Goal: Task Accomplishment & Management: Use online tool/utility

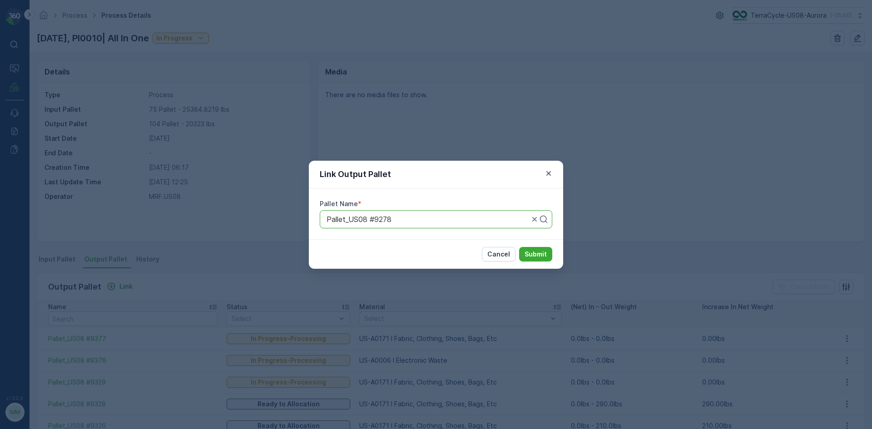
click at [610, 69] on div "Link Output Pallet Pallet Name * Pallet_US08 #9278 Cancel Submit" at bounding box center [436, 214] width 872 height 429
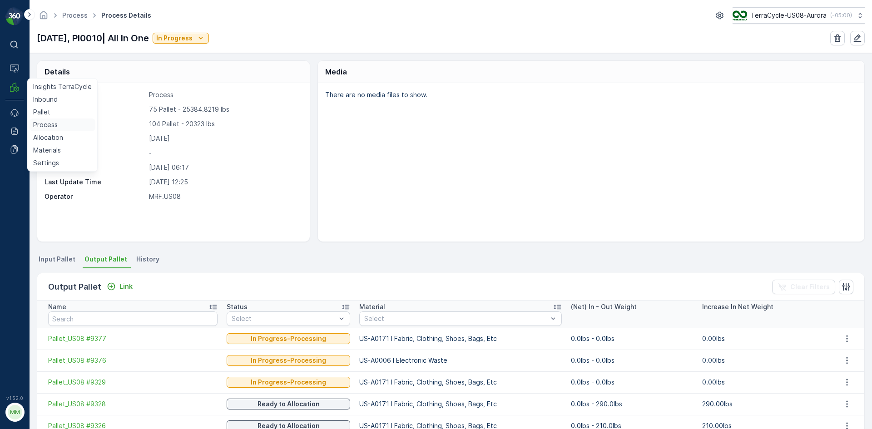
click at [41, 124] on p "Process" at bounding box center [45, 124] width 25 height 9
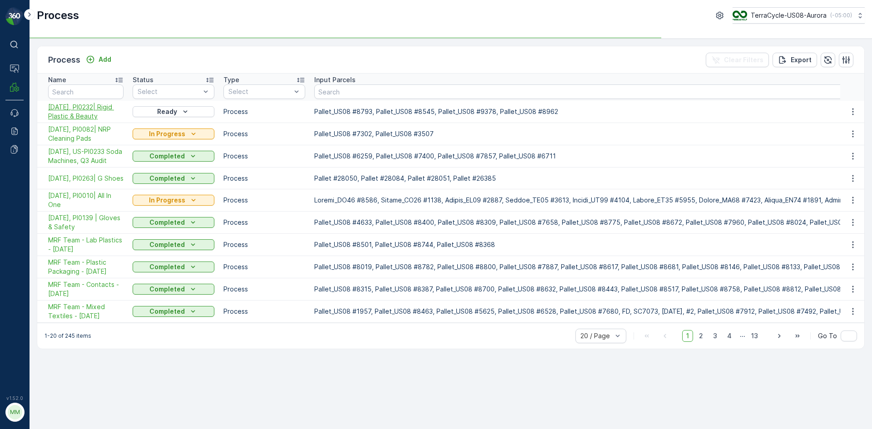
click at [89, 105] on span "10/10/25, PI0232| Rigid Plastic & Beauty" at bounding box center [85, 112] width 75 height 18
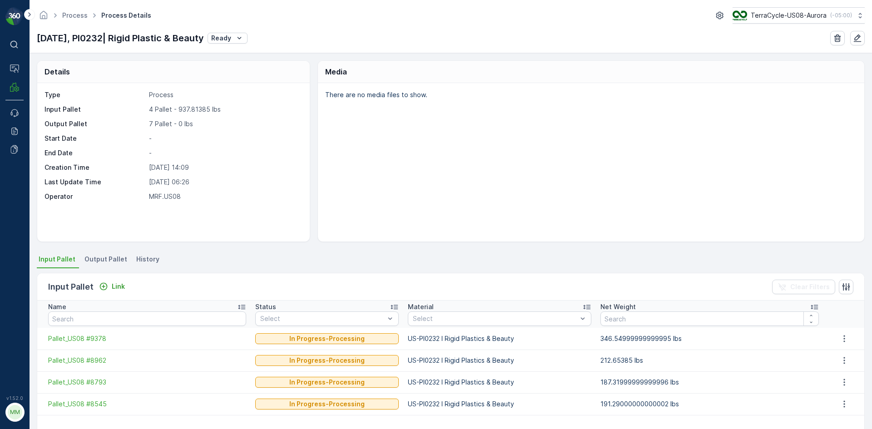
click at [98, 260] on span "Output Pallet" at bounding box center [105, 259] width 43 height 9
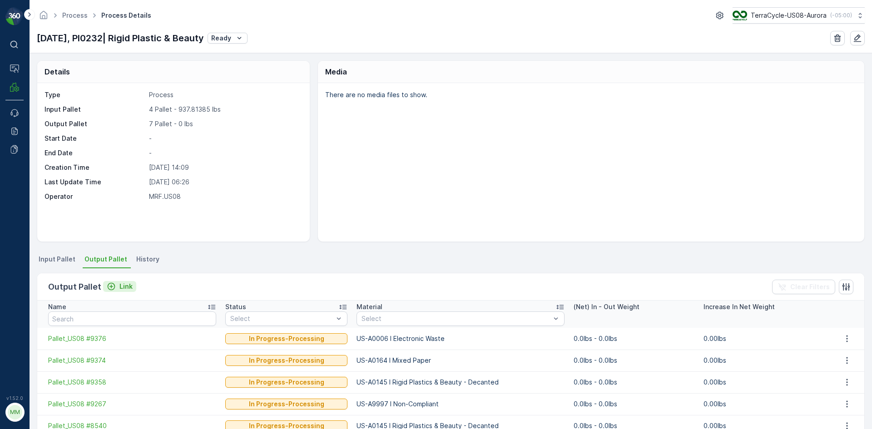
click at [128, 286] on p "Link" at bounding box center [125, 286] width 13 height 9
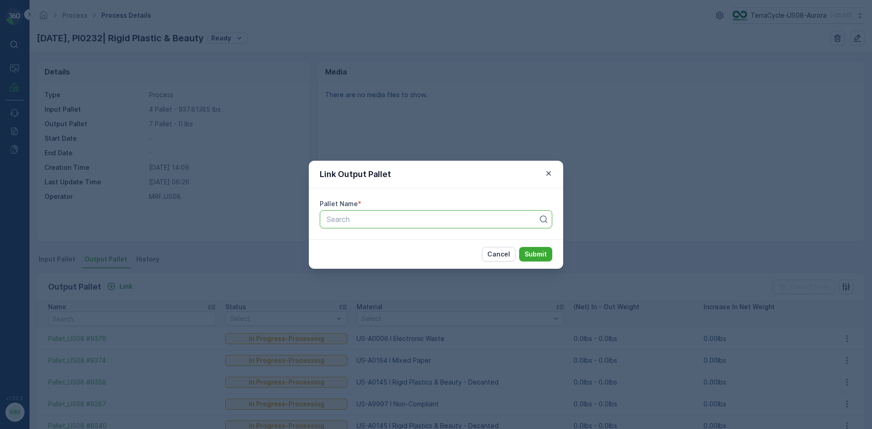
drag, startPoint x: 334, startPoint y: 222, endPoint x: 335, endPoint y: 227, distance: 4.7
click at [334, 224] on div "Search" at bounding box center [432, 219] width 213 height 11
type input "9359"
click at [376, 259] on span "Pallet_US08 #9359" at bounding box center [358, 257] width 66 height 8
click at [546, 255] on p "Submit" at bounding box center [535, 254] width 22 height 9
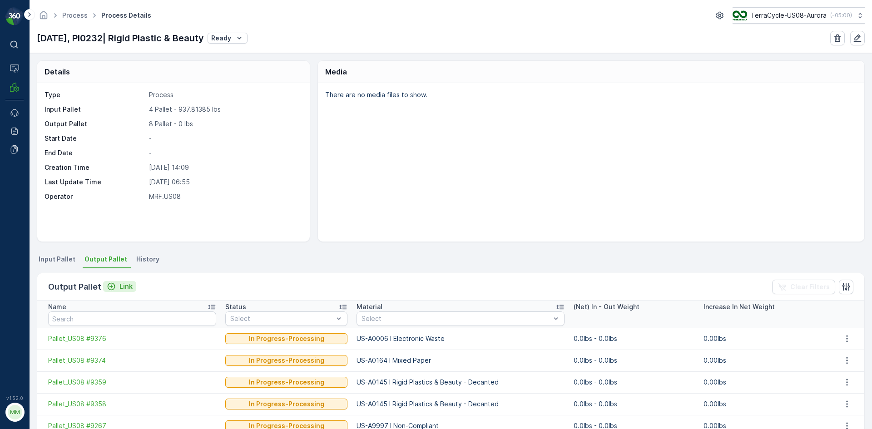
click at [120, 287] on p "Link" at bounding box center [125, 286] width 13 height 9
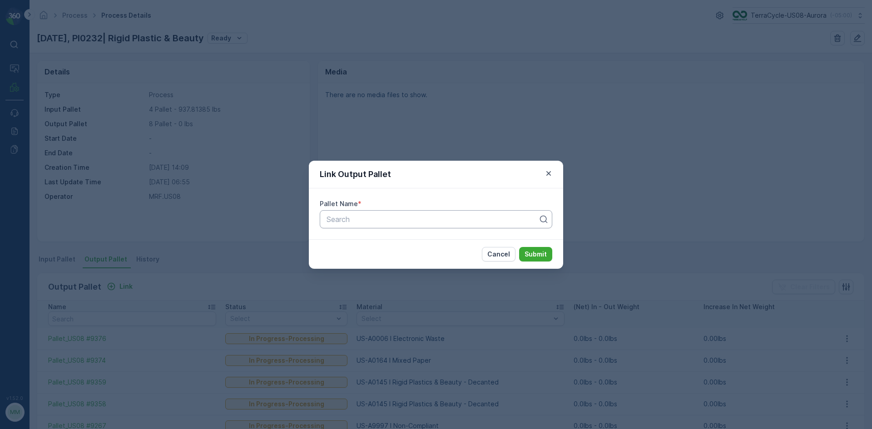
click at [396, 220] on div at bounding box center [432, 219] width 213 height 8
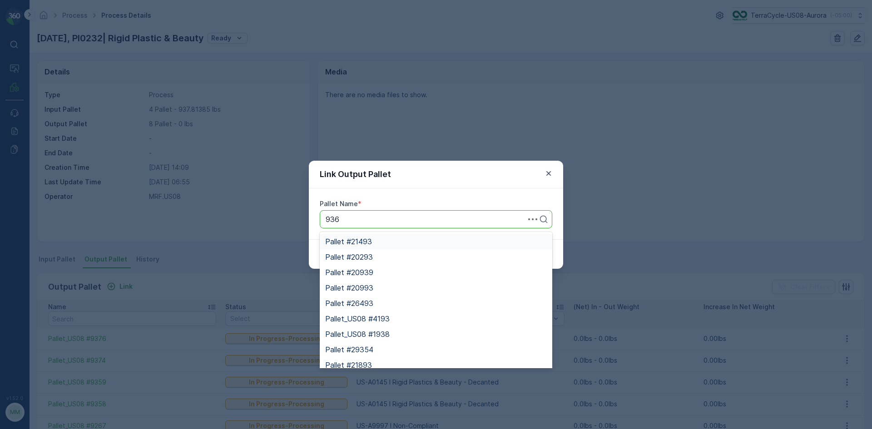
type input "9366"
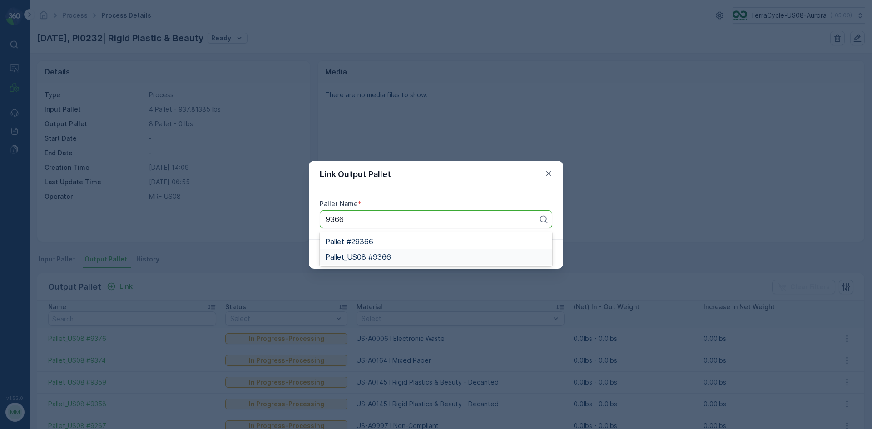
click at [374, 259] on span "Pallet_US08 #9366" at bounding box center [358, 257] width 66 height 8
click at [549, 252] on button "Submit" at bounding box center [535, 254] width 33 height 15
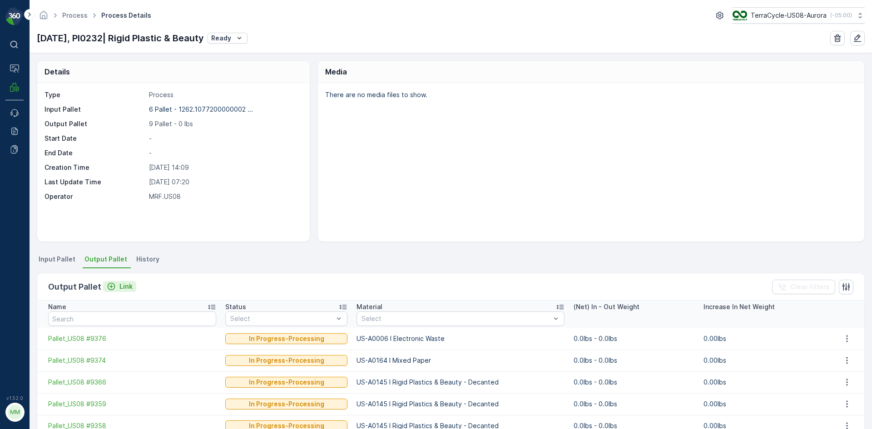
click at [112, 282] on icon "Link" at bounding box center [111, 286] width 9 height 9
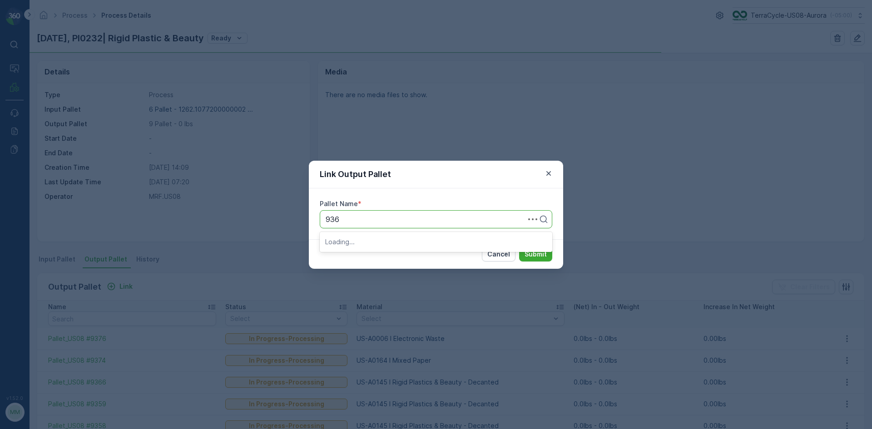
type input "9361"
click at [385, 259] on span "Pallet_US08 #9361" at bounding box center [357, 257] width 64 height 8
click at [535, 253] on p "Submit" at bounding box center [535, 254] width 22 height 9
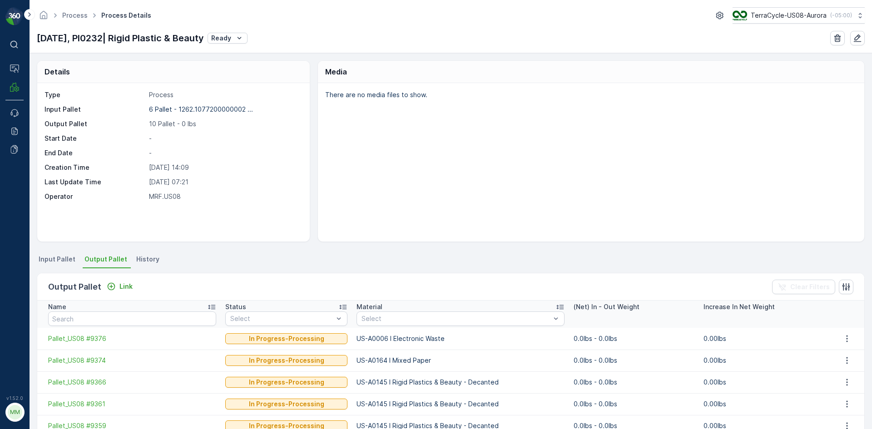
click at [619, 429] on html "Success Success! ⌘B Operations MRF Events Reports Documents v 1.52.0 MM MRF.US0…" at bounding box center [436, 214] width 872 height 429
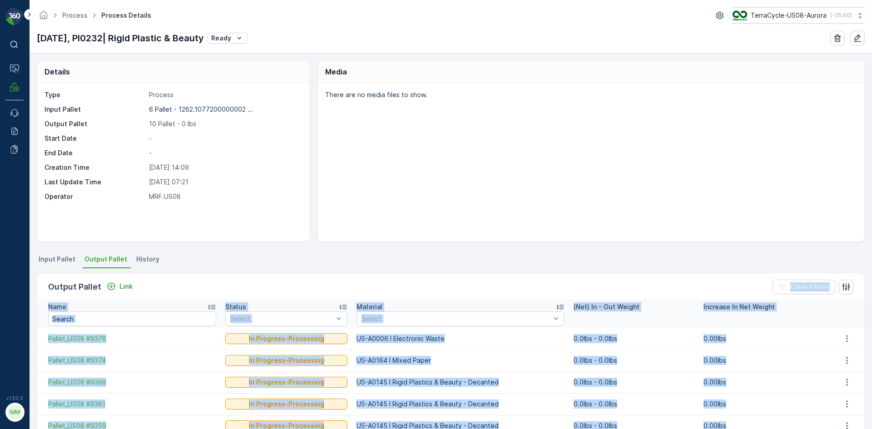
scroll to position [31, 0]
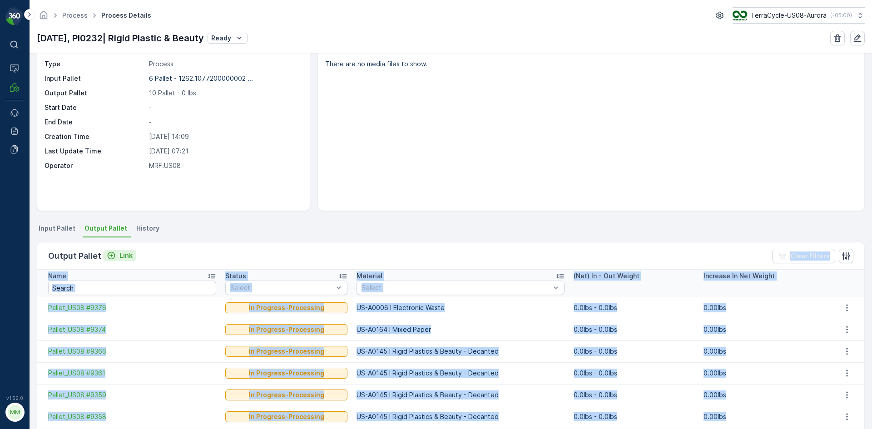
click at [116, 258] on div "Link" at bounding box center [120, 255] width 26 height 9
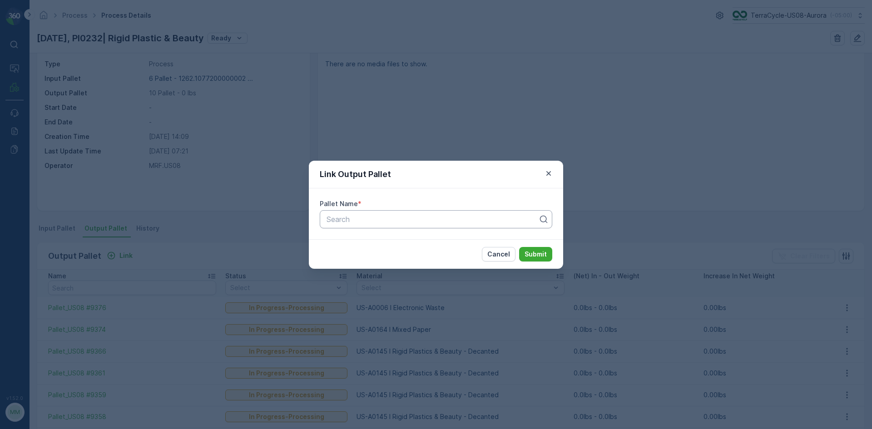
click at [383, 223] on div at bounding box center [432, 219] width 213 height 8
type input "9360"
click at [375, 245] on span "Pallet_US08 #9360" at bounding box center [358, 241] width 66 height 8
click at [549, 253] on button "Submit" at bounding box center [535, 254] width 33 height 15
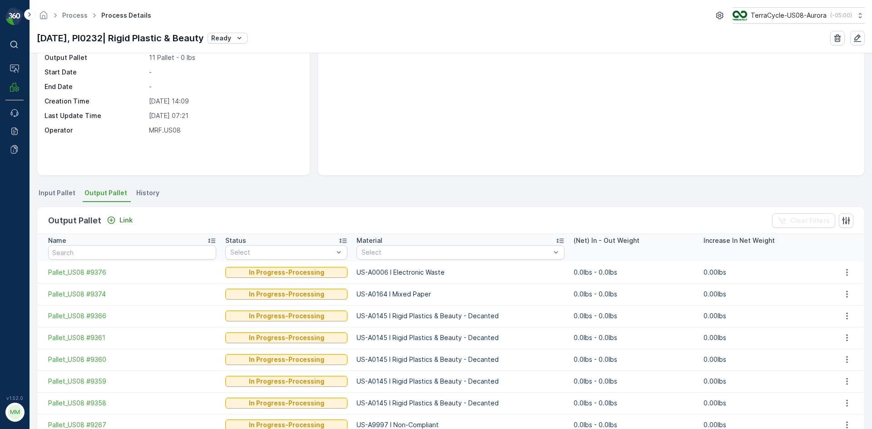
scroll to position [45, 0]
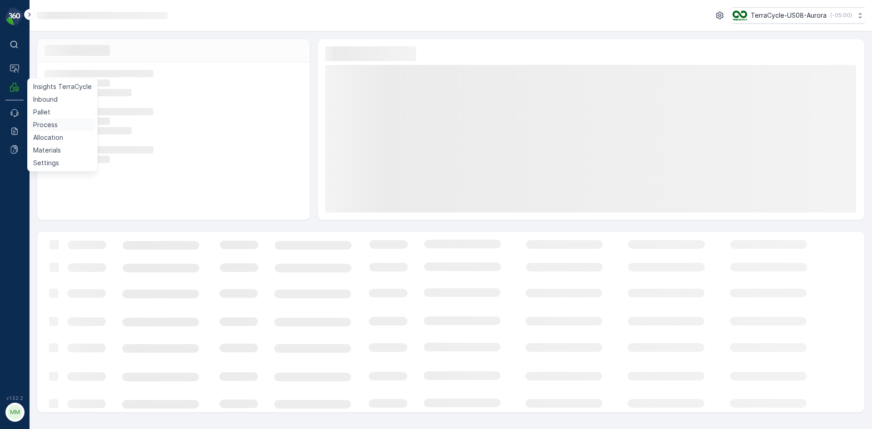
click at [46, 125] on p "Process" at bounding box center [45, 124] width 25 height 9
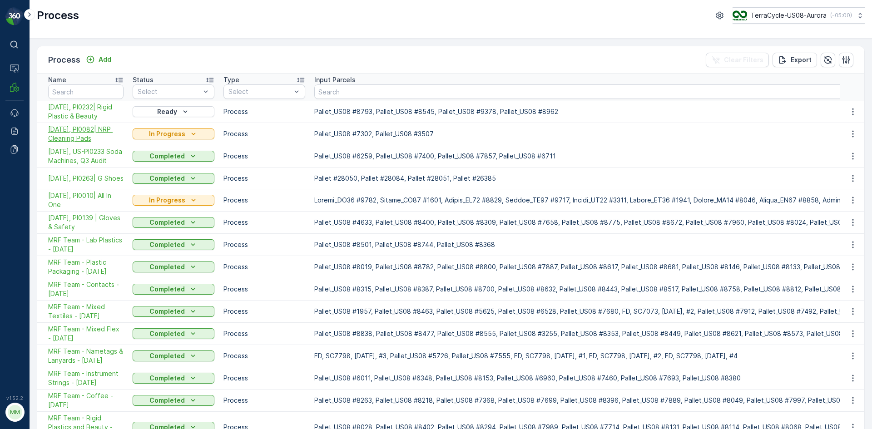
click at [103, 129] on span "10/08/25, PI0082| NRP Cleaning Pads" at bounding box center [85, 134] width 75 height 18
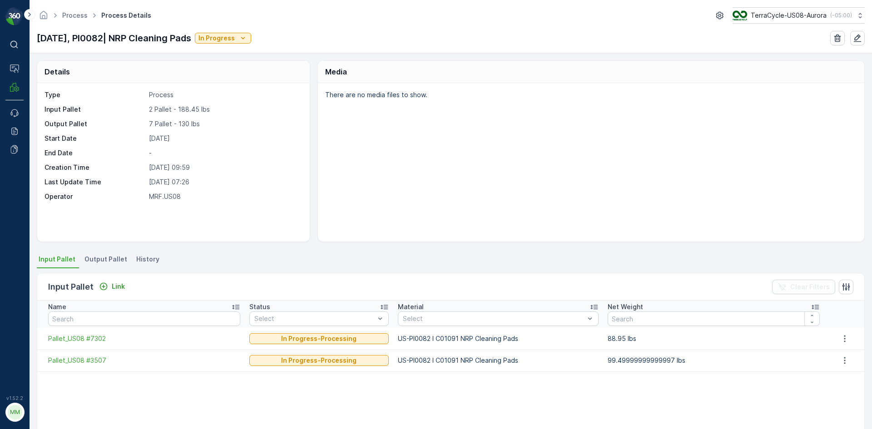
click at [104, 257] on span "Output Pallet" at bounding box center [105, 259] width 43 height 9
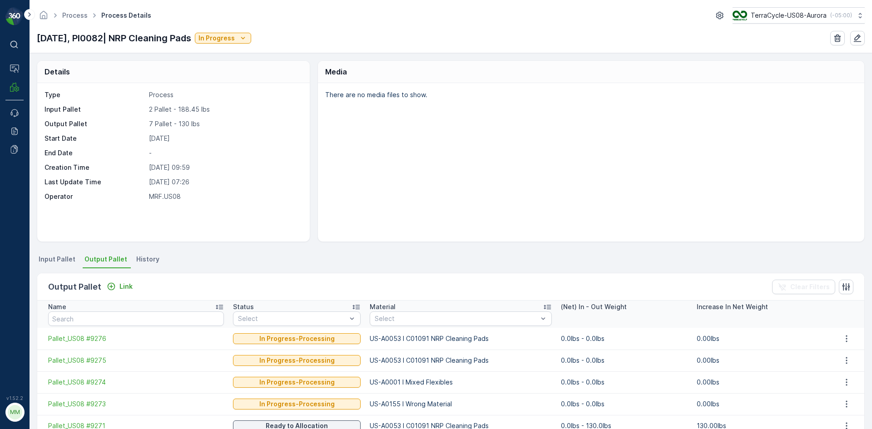
click at [63, 260] on span "Input Pallet" at bounding box center [57, 259] width 37 height 9
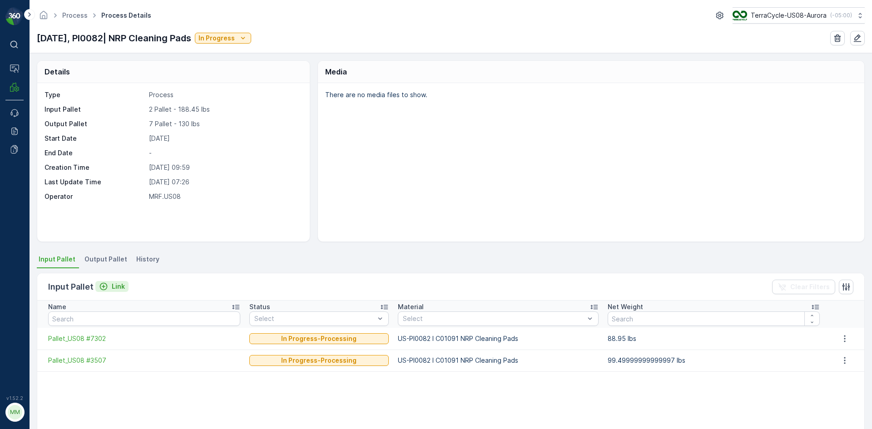
click at [107, 286] on icon "Link" at bounding box center [103, 286] width 9 height 9
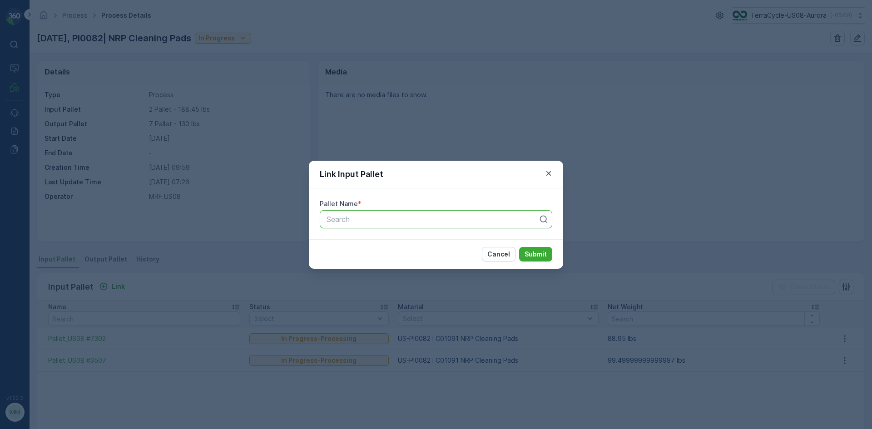
click at [395, 220] on div at bounding box center [432, 219] width 213 height 8
type input "9359"
click at [388, 256] on span "Pallet_US08 #9359" at bounding box center [358, 257] width 66 height 8
click at [538, 254] on p "Submit" at bounding box center [535, 254] width 22 height 9
click at [548, 174] on icon "button" at bounding box center [548, 173] width 9 height 9
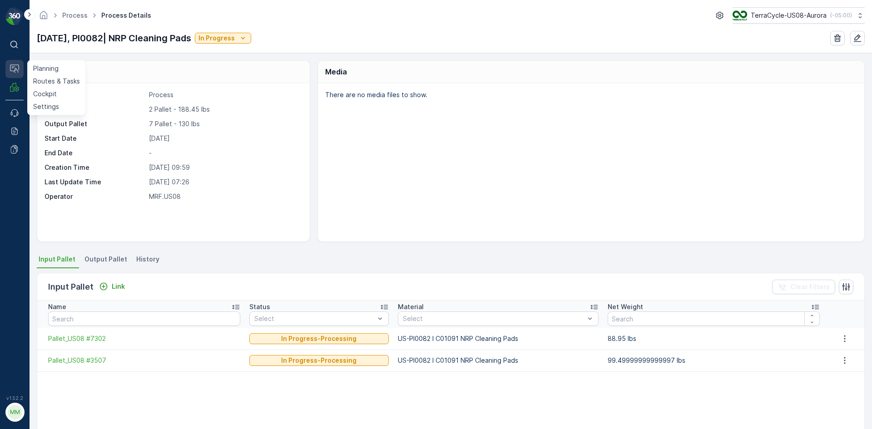
click at [17, 70] on icon at bounding box center [14, 68] width 9 height 9
click at [98, 262] on span "Output Pallet" at bounding box center [105, 259] width 43 height 9
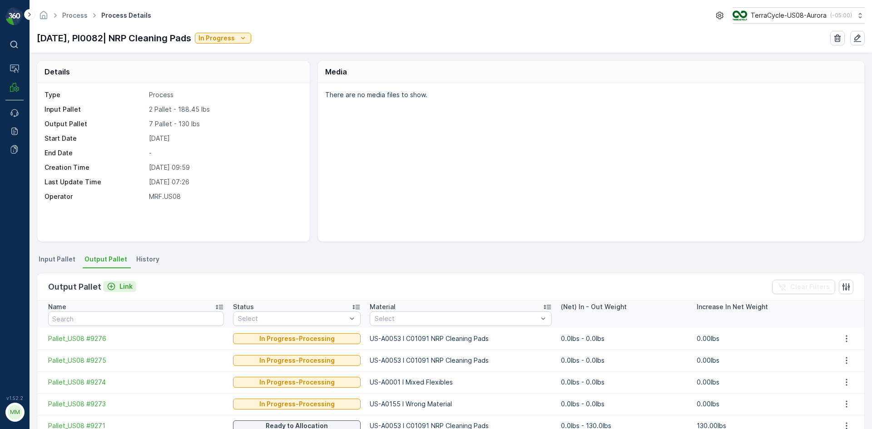
click at [119, 286] on p "Link" at bounding box center [125, 286] width 13 height 9
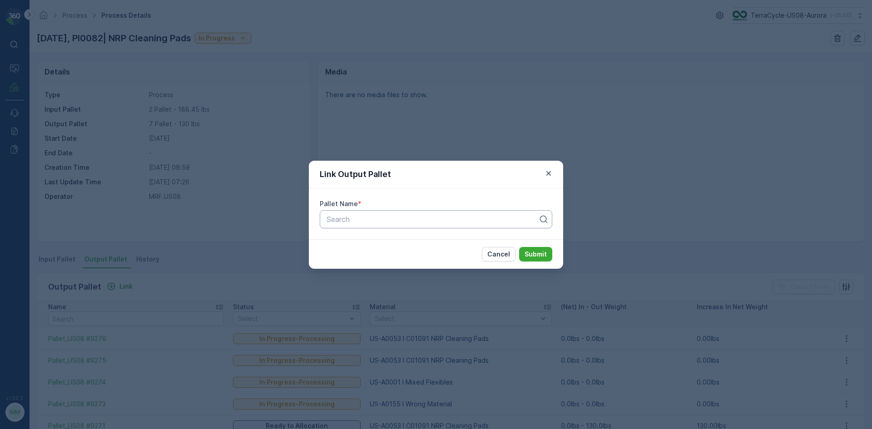
click at [426, 219] on div at bounding box center [432, 219] width 213 height 8
type input "9406"
click at [519, 247] on button "Submit" at bounding box center [535, 254] width 33 height 15
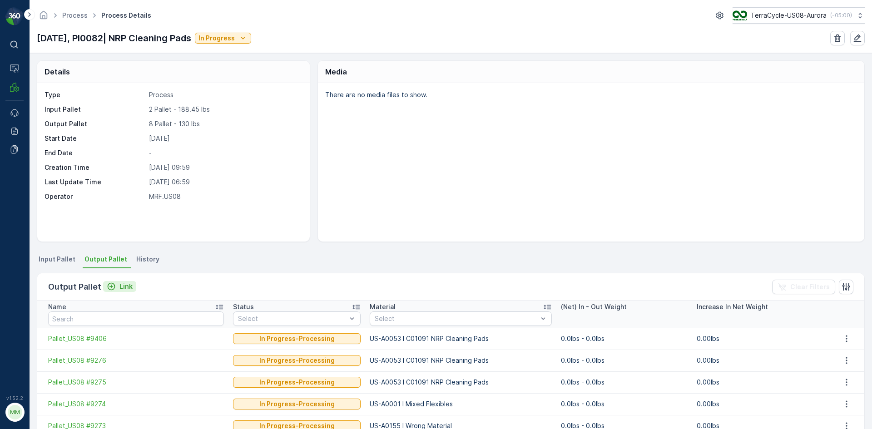
click at [117, 285] on div "Link" at bounding box center [120, 286] width 26 height 9
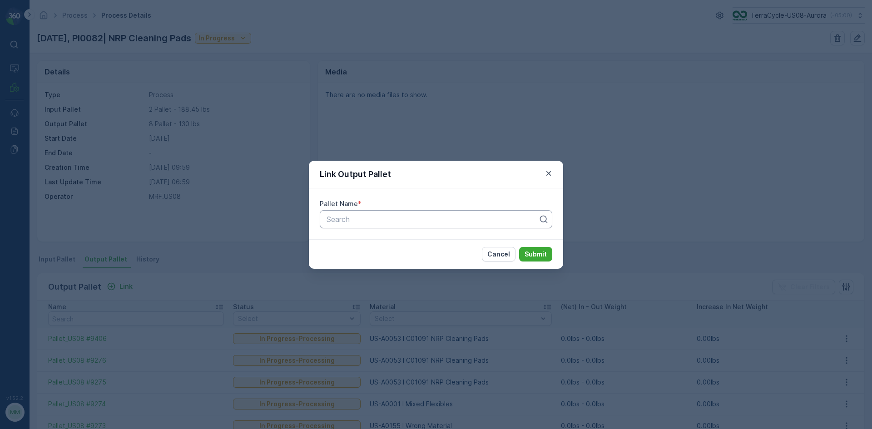
click at [397, 221] on div at bounding box center [432, 219] width 213 height 8
type input "9366"
click at [385, 257] on span "Pallet_US08 #9366" at bounding box center [358, 257] width 66 height 8
click at [541, 256] on p "Submit" at bounding box center [535, 254] width 22 height 9
drag, startPoint x: 395, startPoint y: 217, endPoint x: 323, endPoint y: 195, distance: 75.3
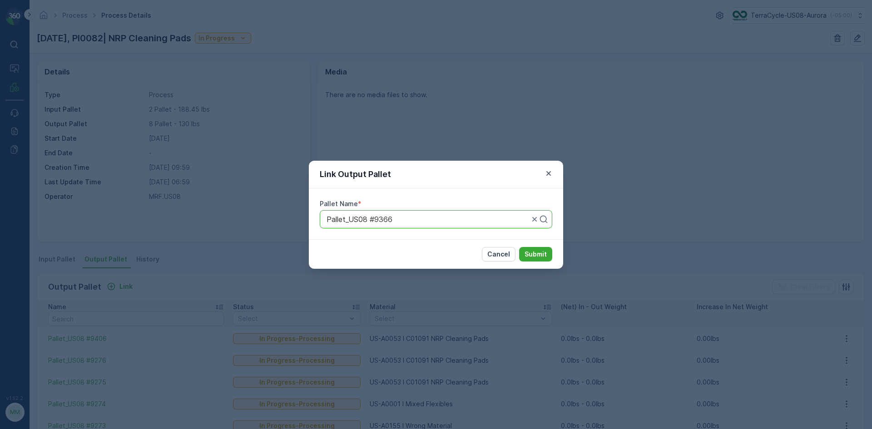
click at [323, 195] on div "Pallet Name * Use Up and Down to choose options, press Enter to select the curr…" at bounding box center [436, 213] width 254 height 51
drag, startPoint x: 403, startPoint y: 222, endPoint x: 250, endPoint y: 189, distance: 157.0
click at [242, 186] on div "Link Output Pallet Pallet Name * Pallet_US08 #9366 Cancel Submit" at bounding box center [436, 214] width 872 height 429
click at [547, 171] on icon "button" at bounding box center [548, 173] width 9 height 9
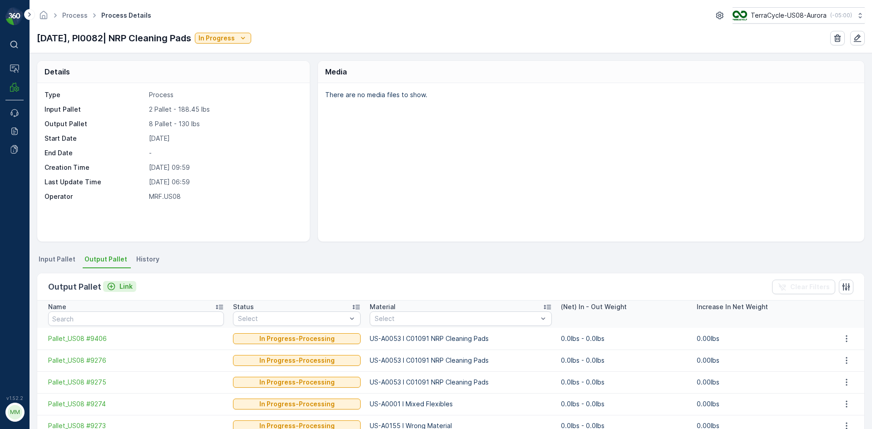
click at [120, 288] on p "Link" at bounding box center [125, 286] width 13 height 9
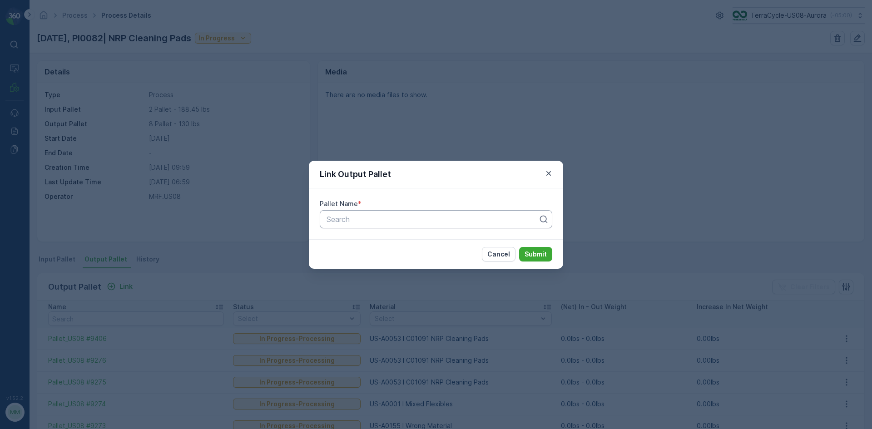
click at [381, 219] on div at bounding box center [432, 219] width 213 height 8
type input "9404"
click at [403, 245] on div "Pallet_US08 #9404" at bounding box center [436, 241] width 222 height 8
click at [534, 252] on p "Submit" at bounding box center [535, 254] width 22 height 9
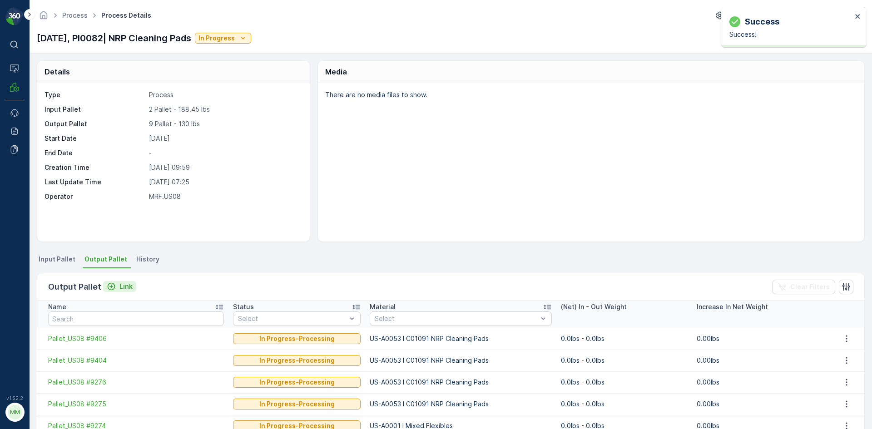
click at [123, 284] on p "Link" at bounding box center [125, 286] width 13 height 9
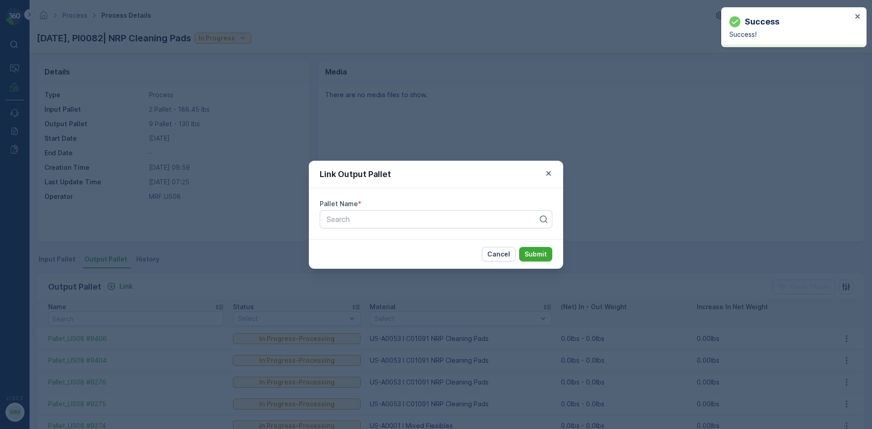
drag, startPoint x: 218, startPoint y: 240, endPoint x: 104, endPoint y: 271, distance: 118.6
click at [218, 241] on div "Link Output Pallet Pallet Name * Search Cancel Submit" at bounding box center [436, 214] width 872 height 429
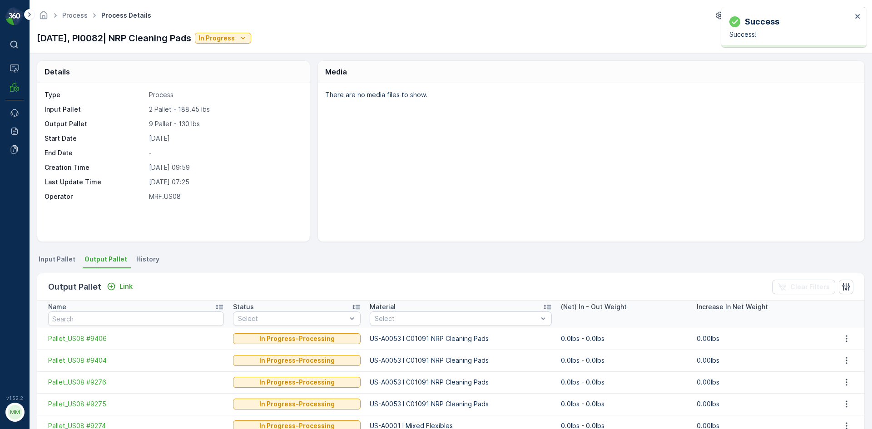
click at [58, 259] on span "Input Pallet" at bounding box center [57, 259] width 37 height 9
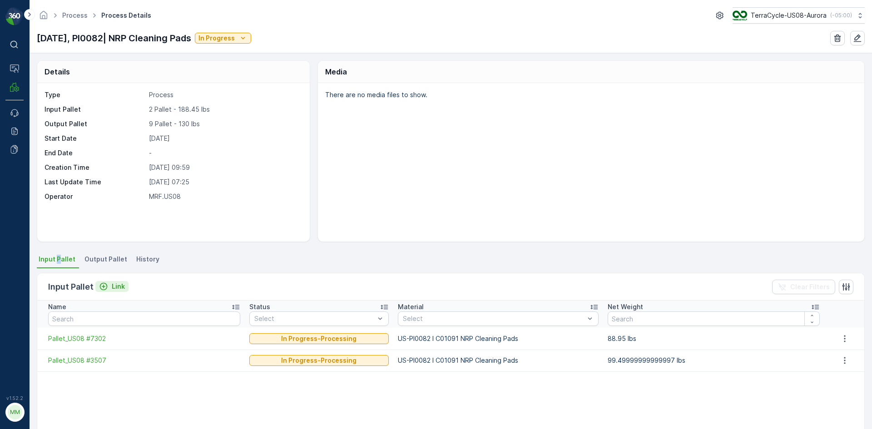
click at [114, 284] on p "Link" at bounding box center [118, 286] width 13 height 9
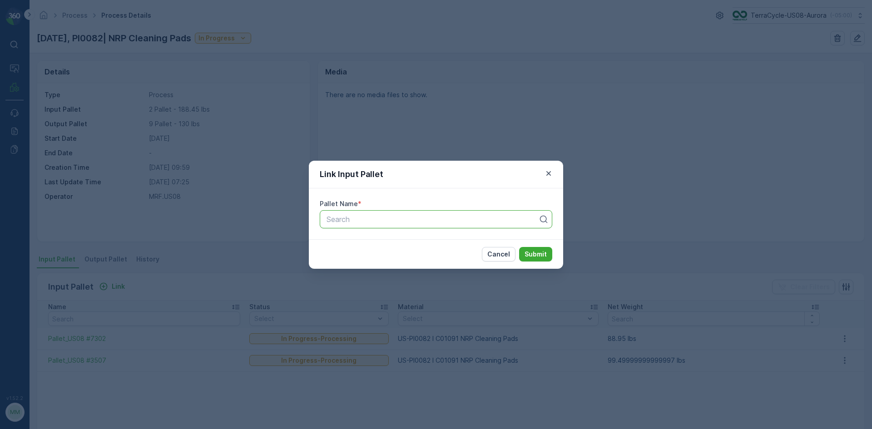
click at [448, 217] on div at bounding box center [432, 219] width 213 height 8
type input "8093"
click at [376, 253] on span "Pallet_US08 #8093" at bounding box center [358, 257] width 66 height 8
click at [535, 253] on p "Submit" at bounding box center [535, 254] width 22 height 9
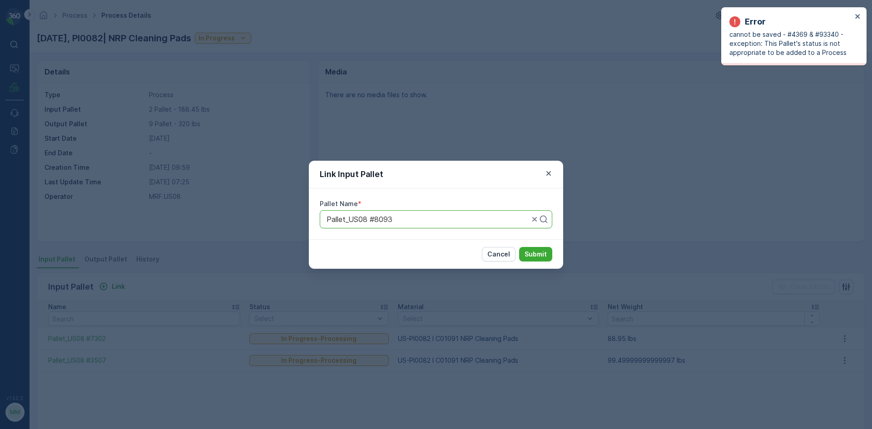
click at [476, 226] on div "Pallet_US08 #8093" at bounding box center [436, 219] width 232 height 18
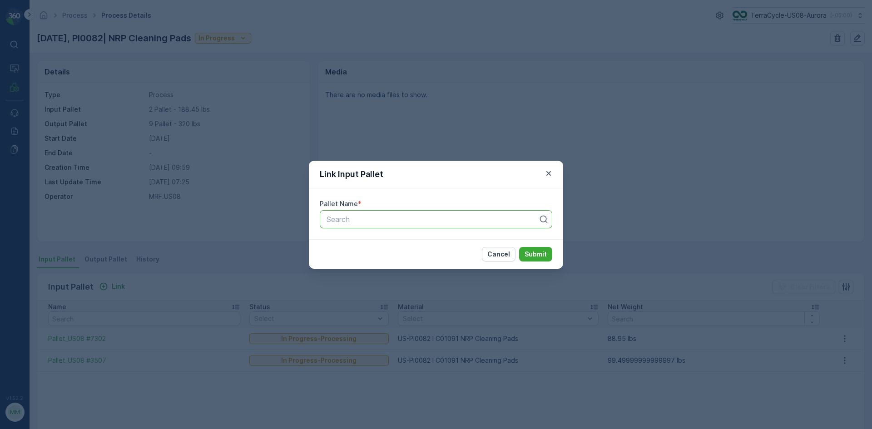
drag, startPoint x: 496, startPoint y: 217, endPoint x: 454, endPoint y: 219, distance: 42.3
click at [497, 217] on div at bounding box center [432, 219] width 213 height 8
type input "8316"
click at [434, 240] on div "Pallet_US08 #8316" at bounding box center [436, 241] width 222 height 8
click at [546, 256] on p "Submit" at bounding box center [535, 254] width 22 height 9
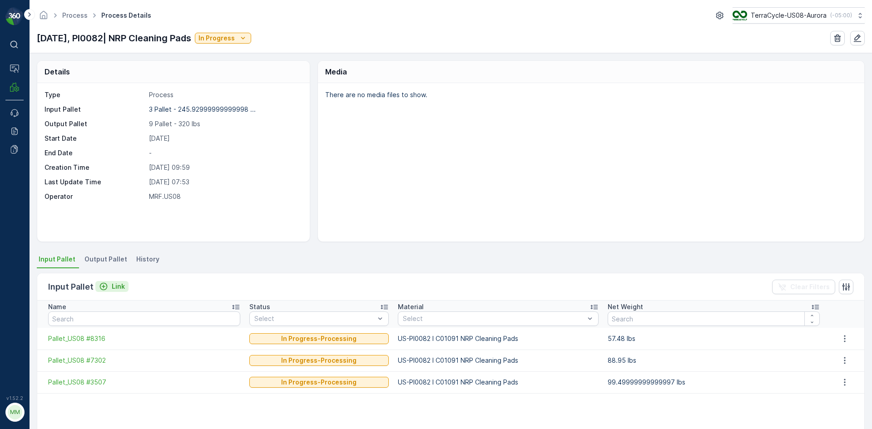
click at [119, 285] on p "Link" at bounding box center [118, 286] width 13 height 9
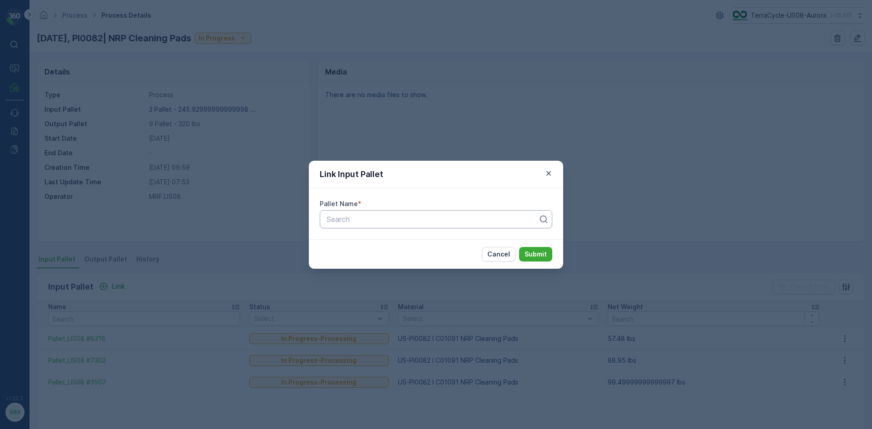
click at [447, 217] on div at bounding box center [432, 219] width 213 height 8
type input "8093"
click at [429, 250] on div "Pallet_US08 #8093" at bounding box center [436, 256] width 232 height 15
click at [531, 252] on p "Submit" at bounding box center [535, 254] width 22 height 9
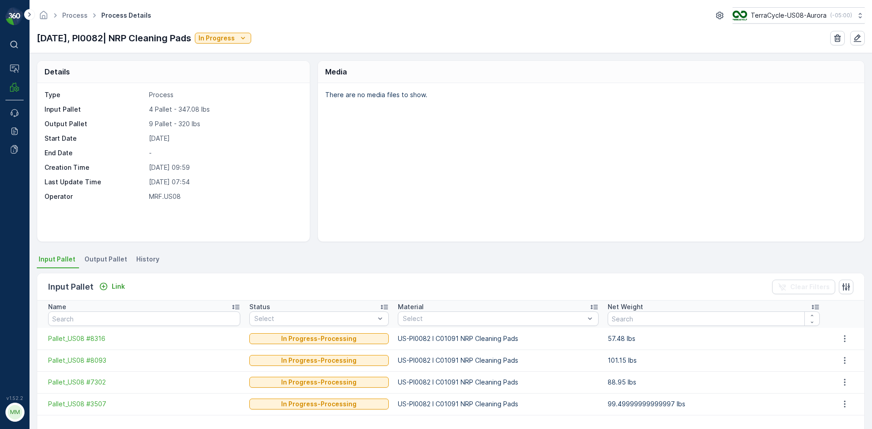
click at [94, 260] on span "Output Pallet" at bounding box center [105, 259] width 43 height 9
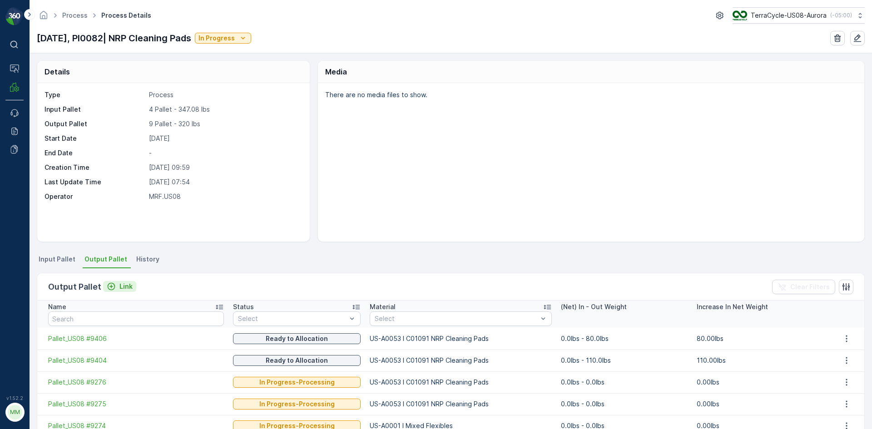
click at [119, 287] on p "Link" at bounding box center [125, 286] width 13 height 9
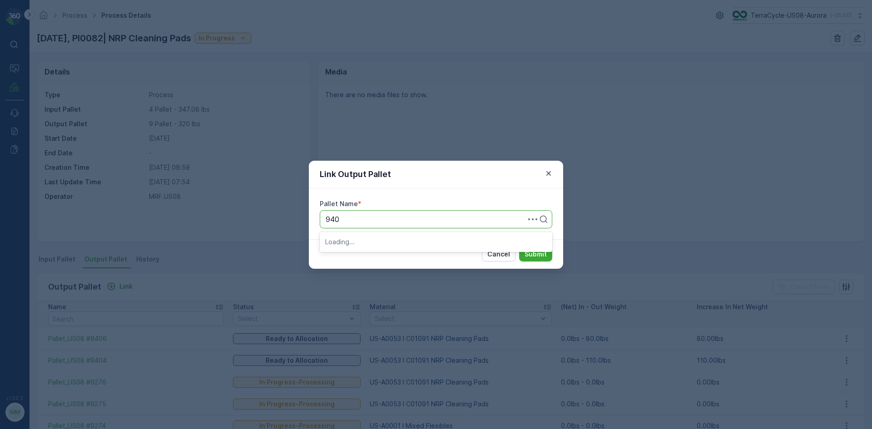
type input "9405"
click at [422, 239] on div "Pallet_US08 #9405" at bounding box center [436, 241] width 222 height 8
click at [543, 252] on p "Submit" at bounding box center [535, 254] width 22 height 9
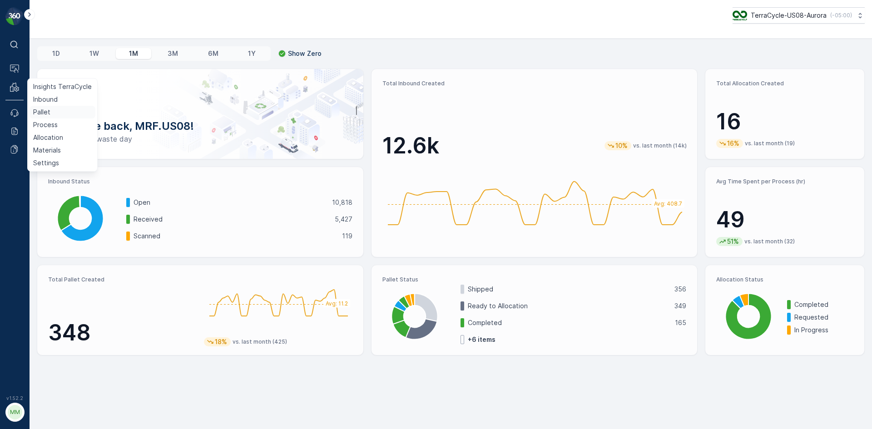
click at [44, 113] on p "Pallet" at bounding box center [41, 112] width 17 height 9
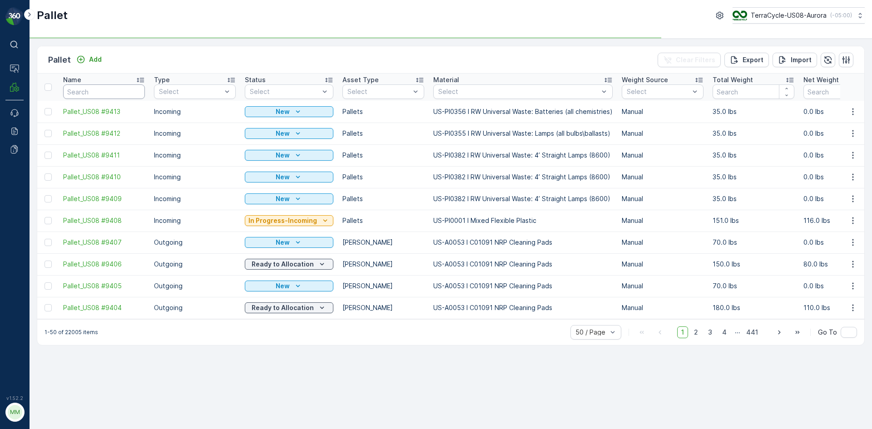
click at [85, 96] on input "text" at bounding box center [104, 91] width 82 height 15
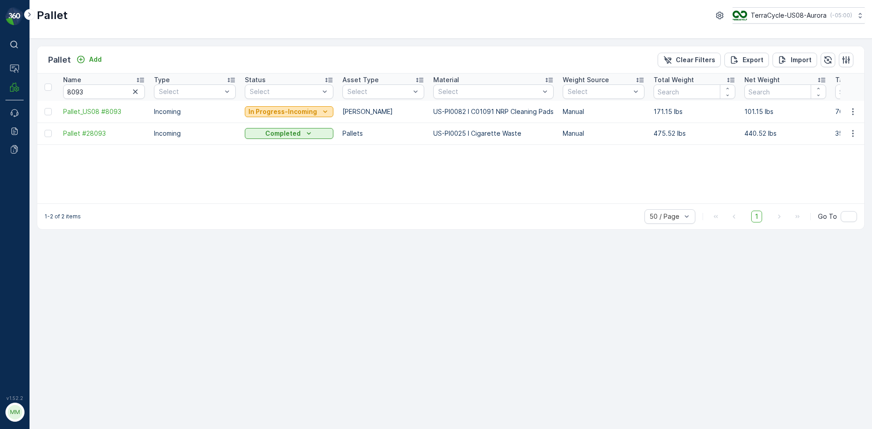
click at [309, 110] on p "In Progress-Incoming" at bounding box center [282, 111] width 69 height 9
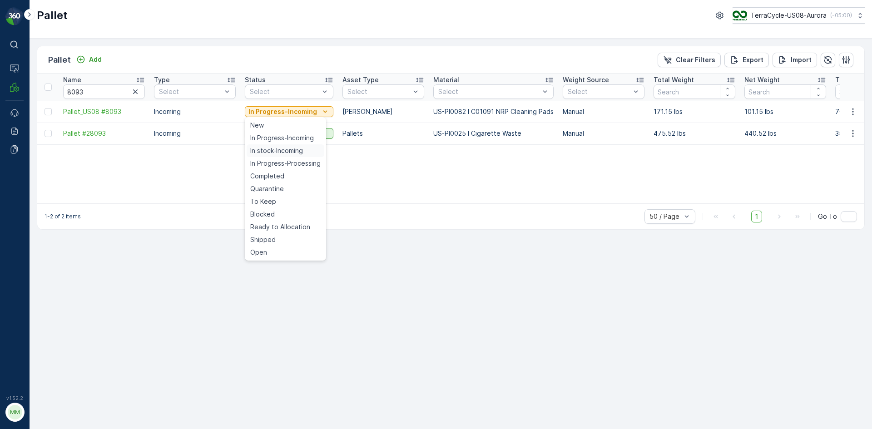
click at [285, 145] on div "In stock-Incoming" at bounding box center [286, 150] width 78 height 13
